Goal: Communication & Community: Participate in discussion

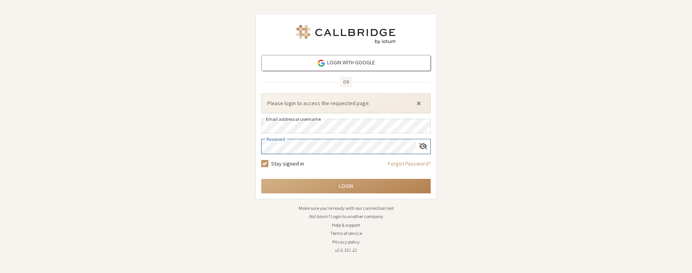
click at [418, 103] on button "Close alert" at bounding box center [418, 103] width 13 height 12
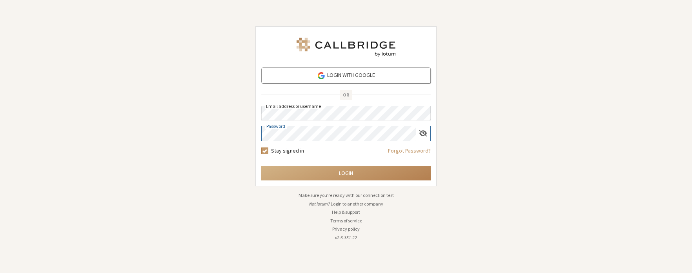
click at [346, 173] on button "Login" at bounding box center [345, 173] width 169 height 15
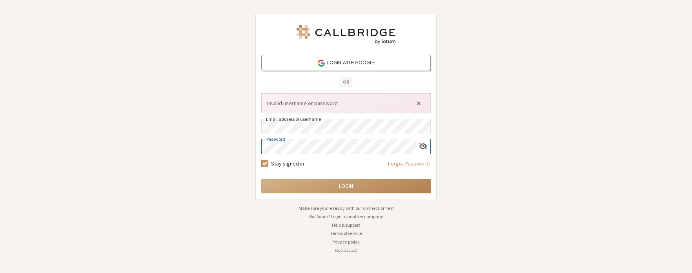
click at [418, 103] on button "Close alert" at bounding box center [418, 103] width 13 height 12
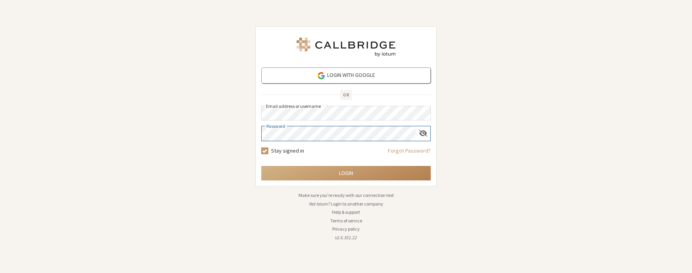
click at [346, 173] on button "Login" at bounding box center [345, 173] width 169 height 15
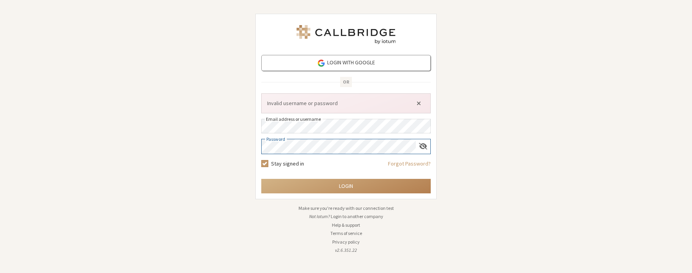
click at [235, 131] on div "Login with Google OR Invalid username or password Email address or username Pas…" at bounding box center [346, 136] width 692 height 273
click at [418, 103] on button "Close alert" at bounding box center [418, 103] width 13 height 12
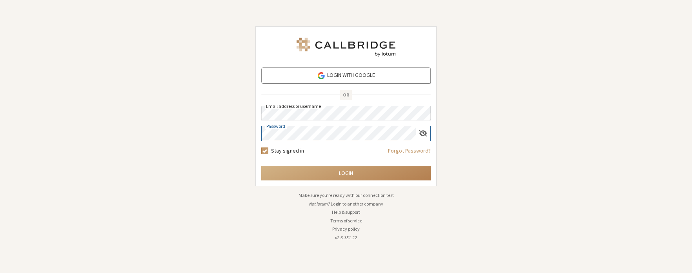
click at [346, 173] on button "Login" at bounding box center [345, 173] width 169 height 15
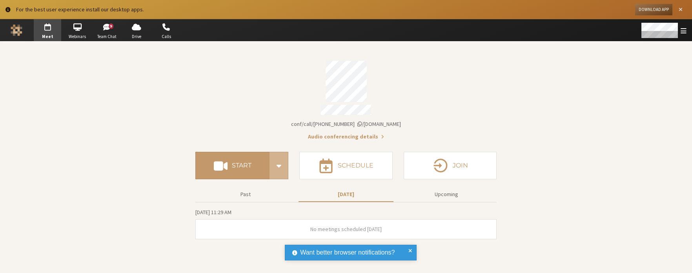
click at [681, 13] on span "Close alert" at bounding box center [680, 10] width 4 height 6
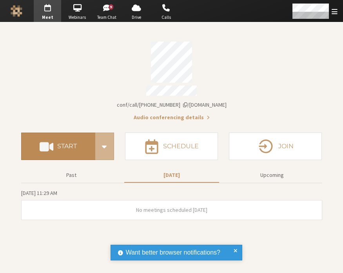
click at [65, 143] on h4 "Start" at bounding box center [67, 146] width 20 height 6
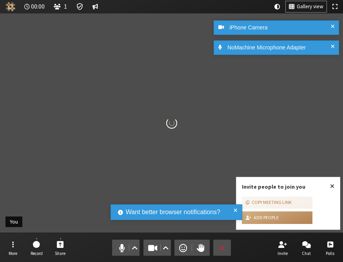
click at [235, 209] on span at bounding box center [236, 211] width 4 height 9
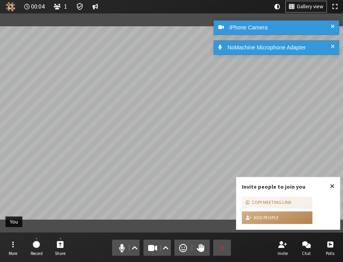
click at [332, 185] on span "Close popover" at bounding box center [332, 186] width 4 height 6
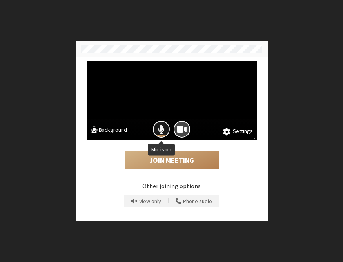
click at [156, 131] on button "Mic is on" at bounding box center [161, 129] width 17 height 17
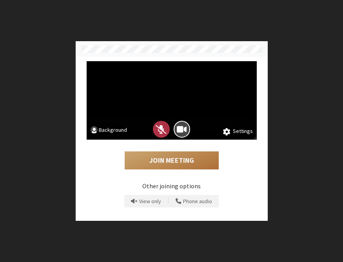
click at [180, 161] on button "Join Meeting" at bounding box center [172, 160] width 94 height 18
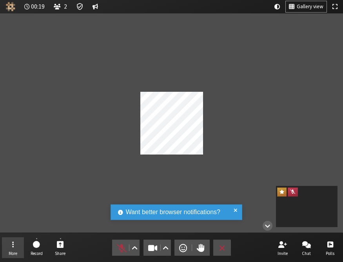
click at [19, 245] on button "More" at bounding box center [13, 247] width 22 height 21
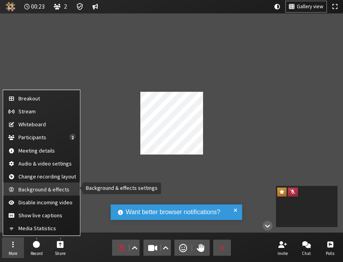
click at [57, 190] on span "Background & effects" at bounding box center [47, 190] width 58 height 6
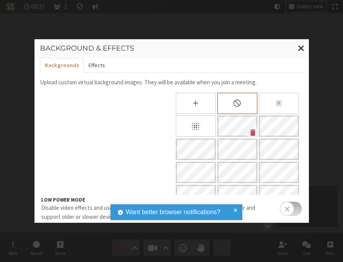
click at [102, 64] on button "Effects" at bounding box center [97, 65] width 26 height 15
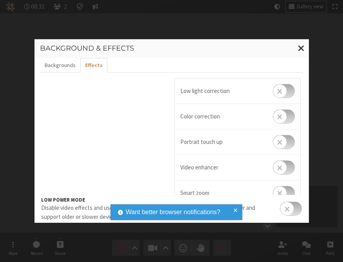
click at [277, 169] on input "checkbox" at bounding box center [284, 167] width 22 height 14
checkbox input "true"
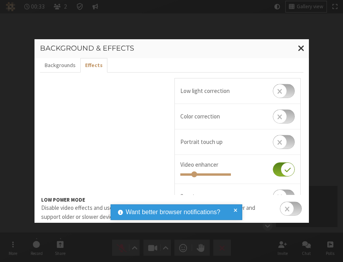
click at [235, 209] on span at bounding box center [236, 211] width 4 height 9
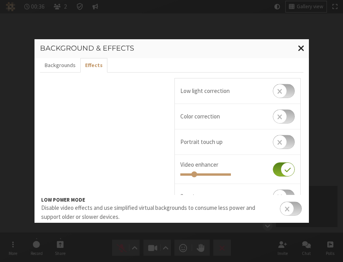
click at [299, 50] on span "Close modal" at bounding box center [301, 48] width 7 height 10
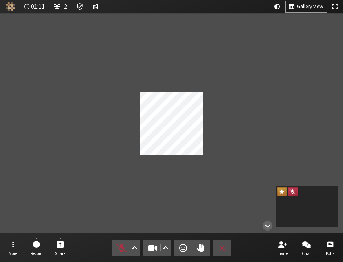
click at [233, 251] on nav "More Record Share Audio Video Send a reaction Raise hand Leave Invite Chat Polls" at bounding box center [171, 247] width 339 height 29
click at [228, 247] on button "Leave" at bounding box center [222, 248] width 18 height 16
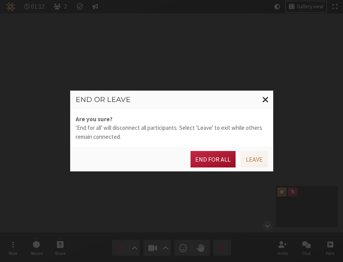
click at [216, 163] on button "End for all" at bounding box center [213, 159] width 45 height 16
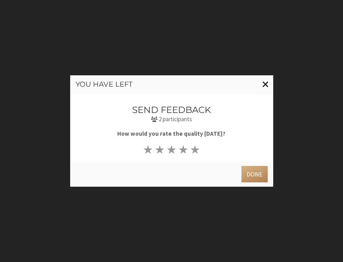
click at [263, 87] on span "Close modal" at bounding box center [265, 84] width 7 height 10
